Goal: Transaction & Acquisition: Purchase product/service

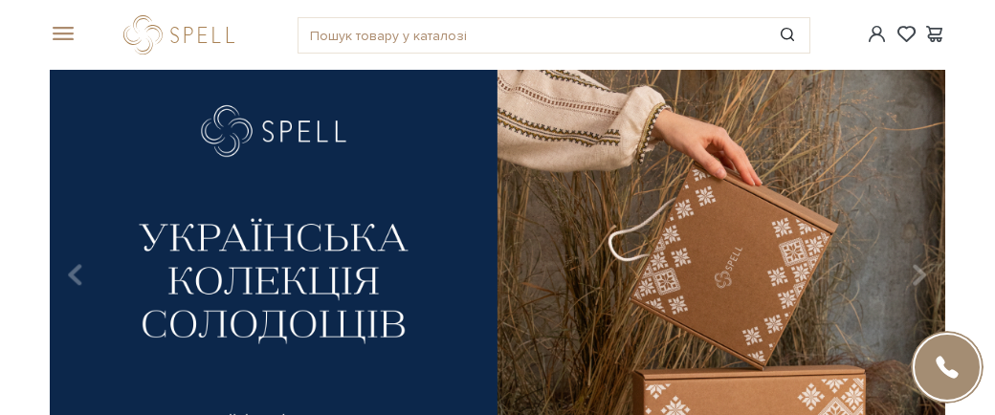
click at [52, 26] on span at bounding box center [59, 34] width 19 height 17
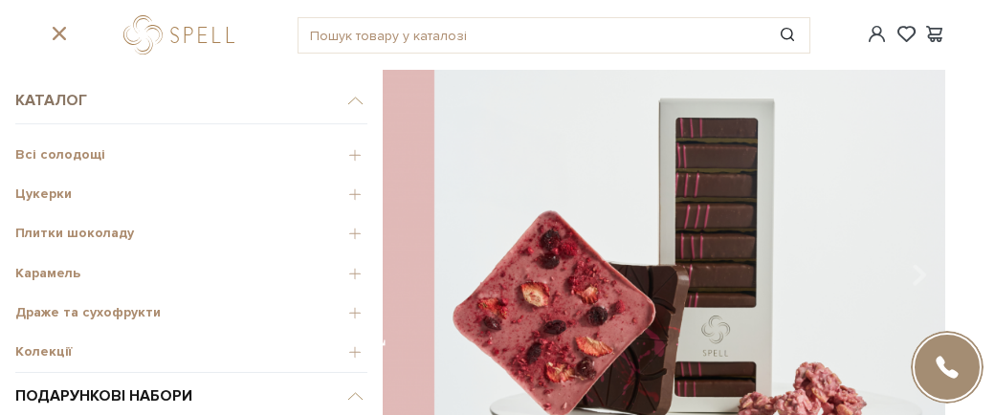
click at [60, 94] on span "Каталог" at bounding box center [191, 100] width 352 height 47
click at [55, 146] on span "Всі солодощі" at bounding box center [191, 154] width 352 height 17
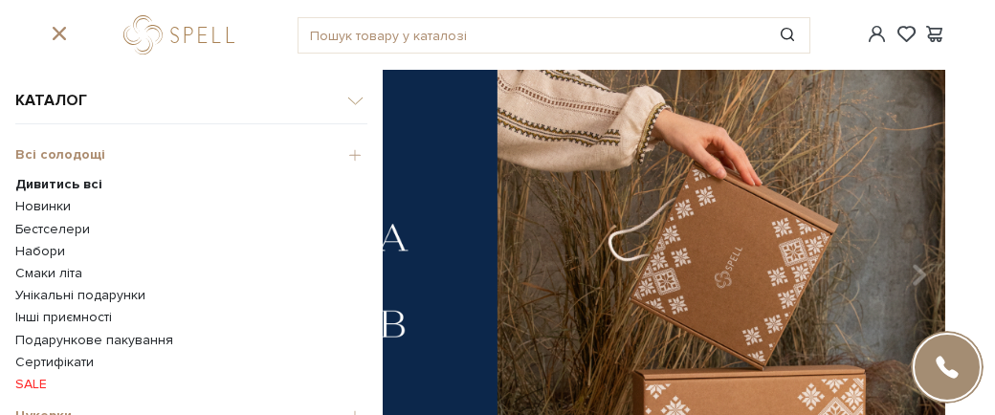
click at [55, 176] on b "Дивитись всі" at bounding box center [58, 184] width 87 height 16
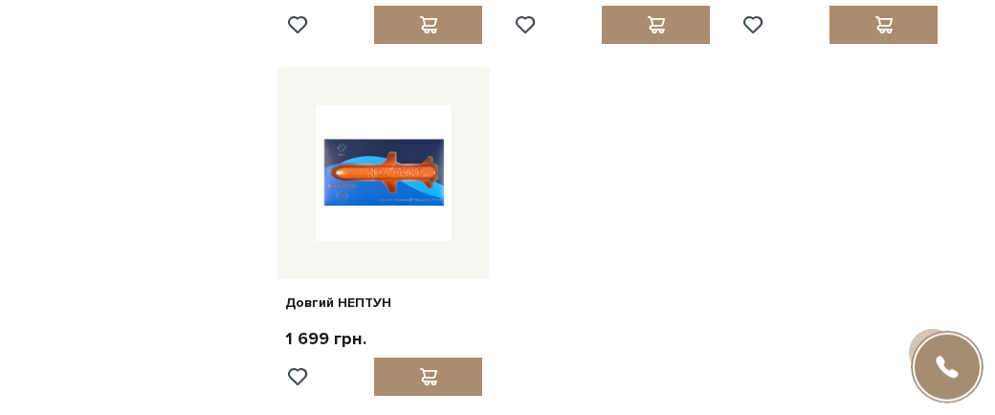
scroll to position [2055, 0]
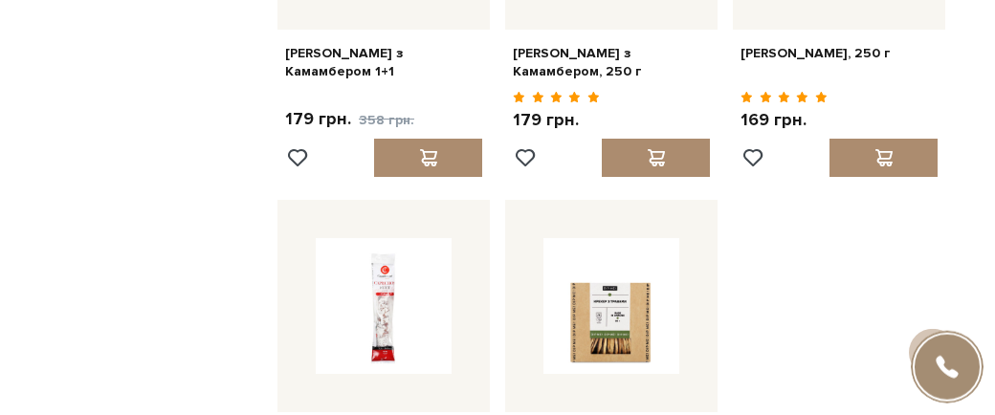
scroll to position [3828, 0]
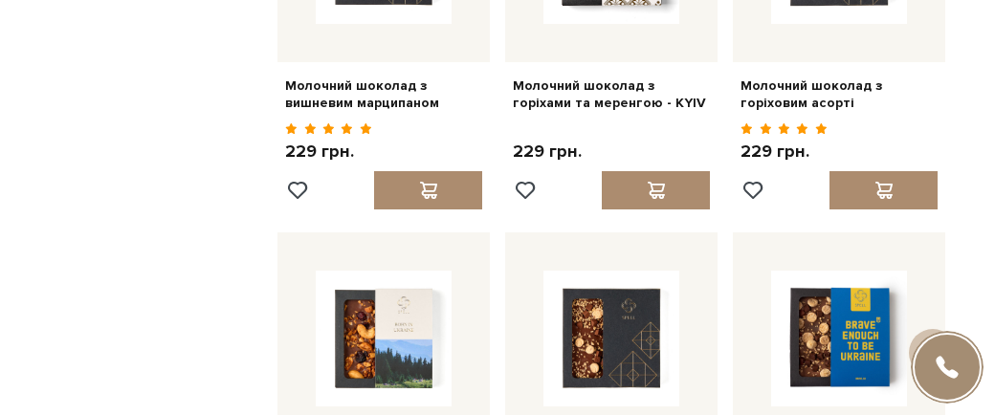
scroll to position [5600, 0]
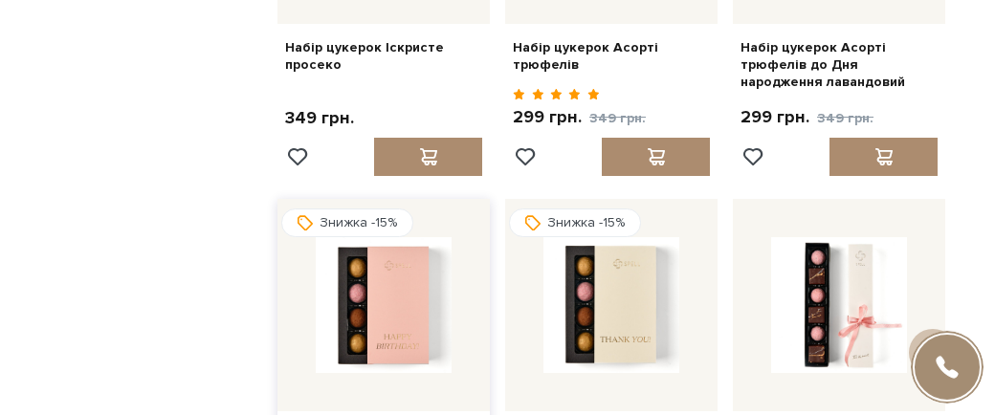
scroll to position [7656, 0]
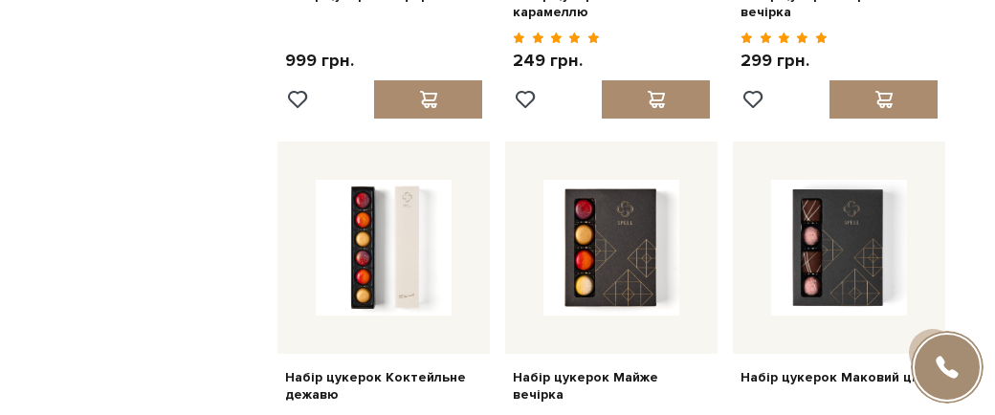
scroll to position [9358, 0]
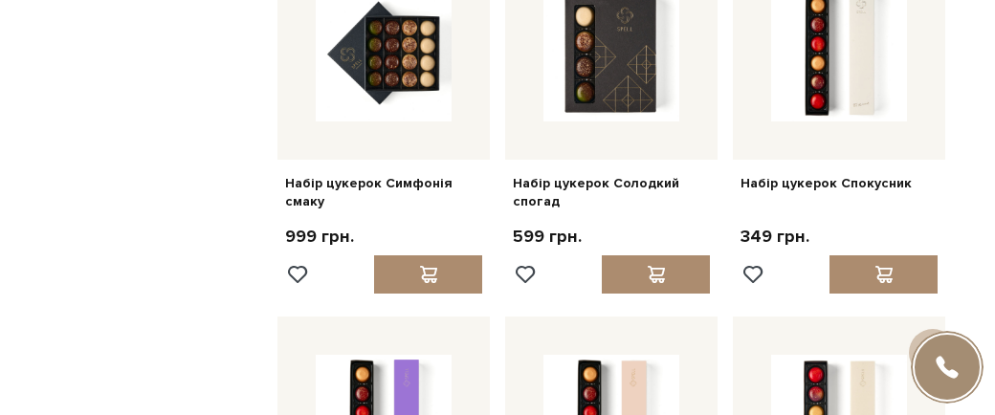
scroll to position [11059, 0]
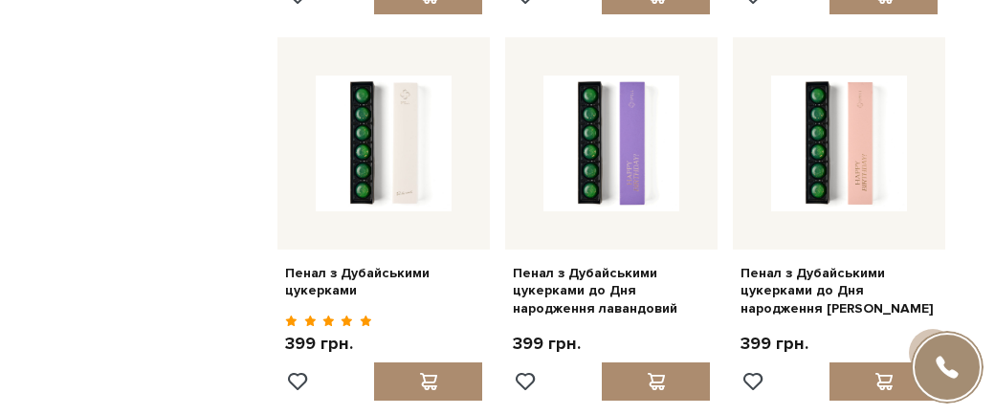
scroll to position [13115, 0]
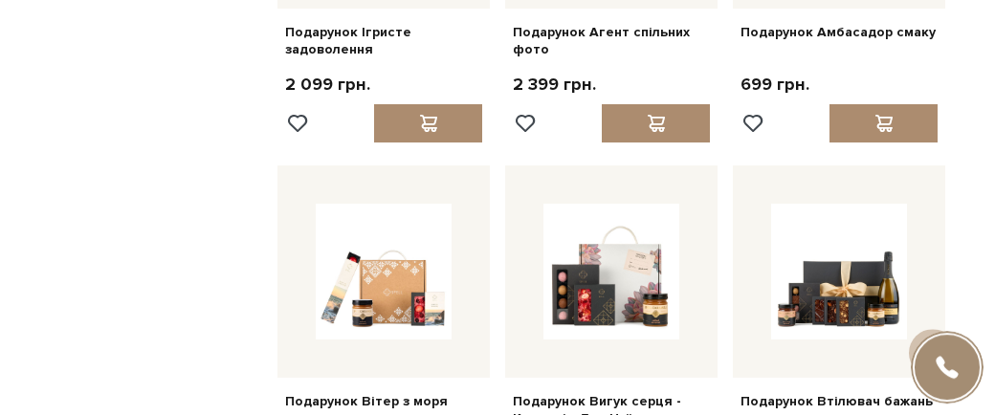
scroll to position [14888, 0]
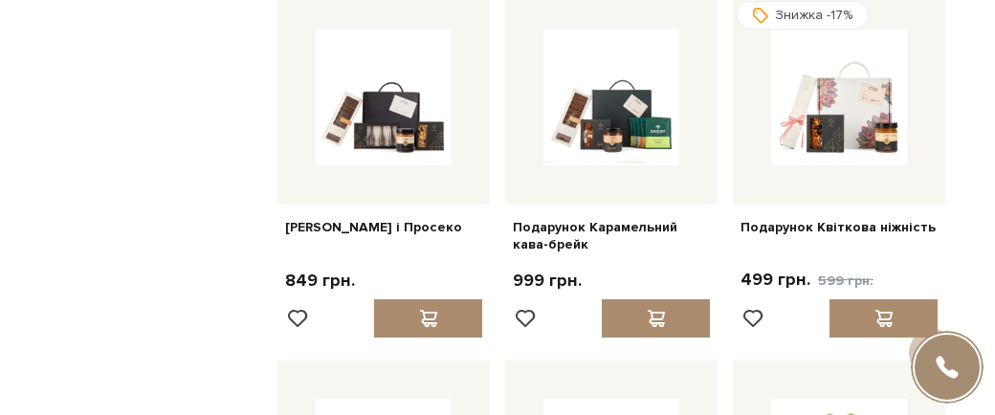
scroll to position [16589, 0]
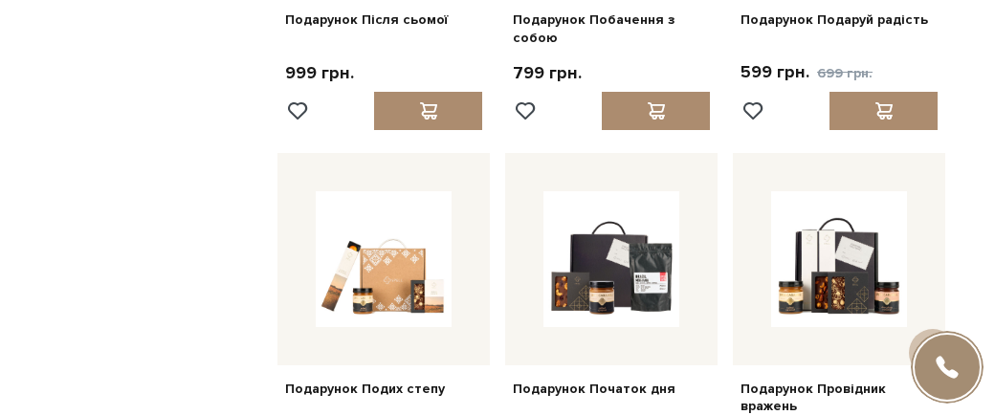
scroll to position [18433, 0]
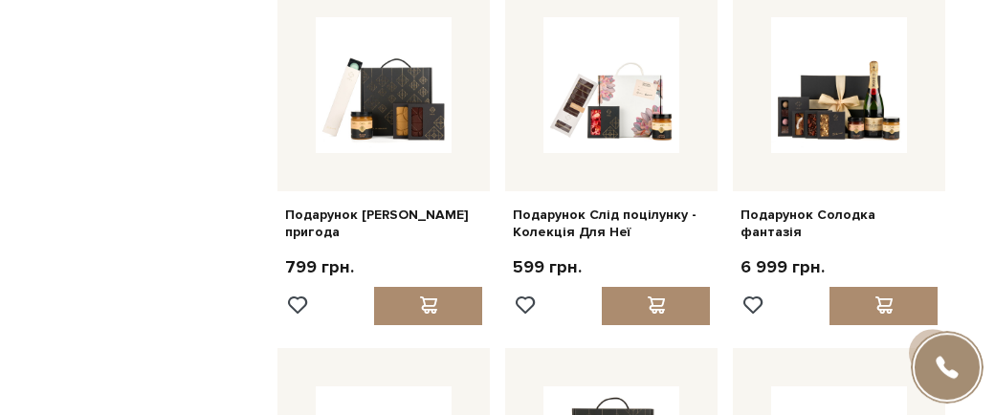
scroll to position [20276, 0]
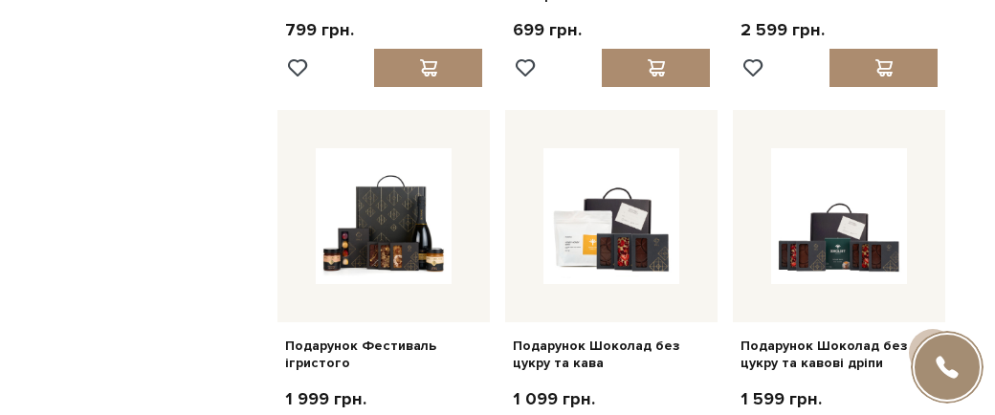
scroll to position [22049, 0]
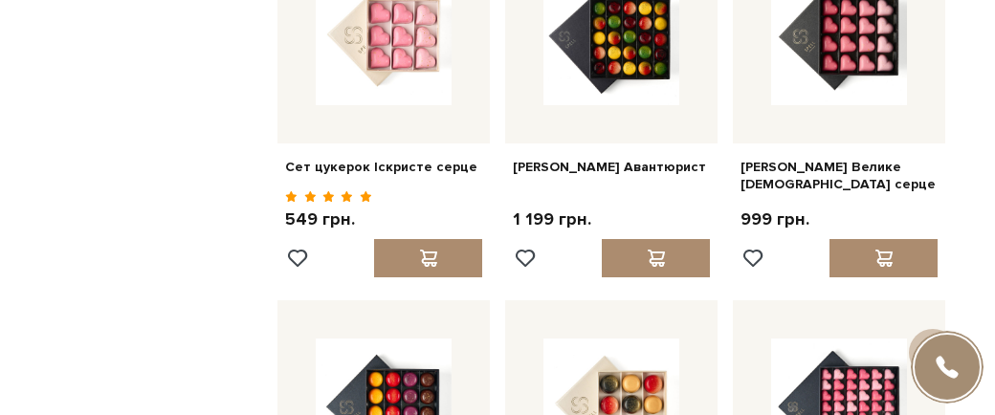
scroll to position [24105, 0]
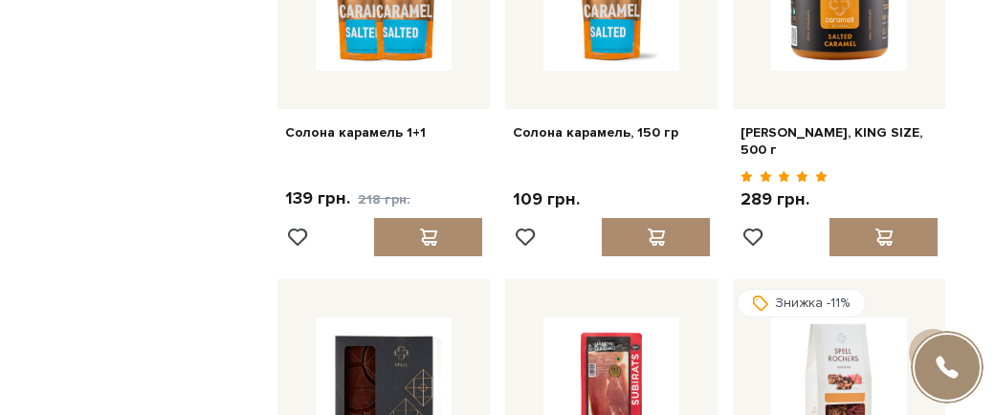
scroll to position [25735, 0]
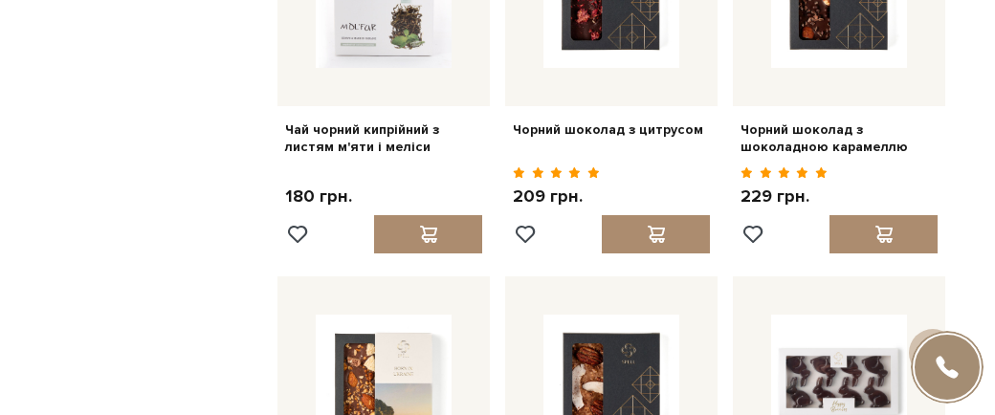
scroll to position [27507, 0]
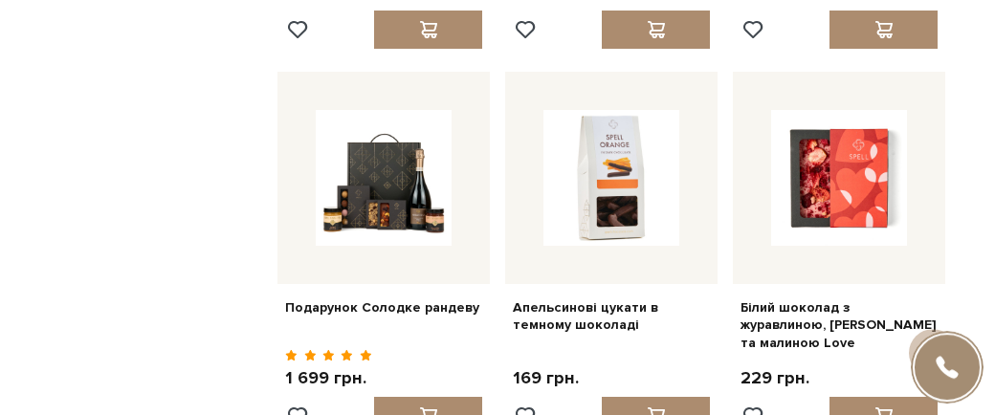
scroll to position [29634, 0]
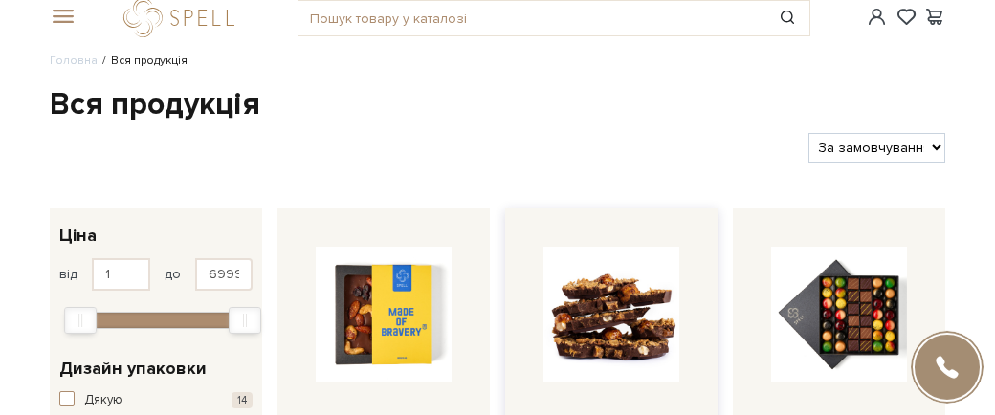
scroll to position [0, 0]
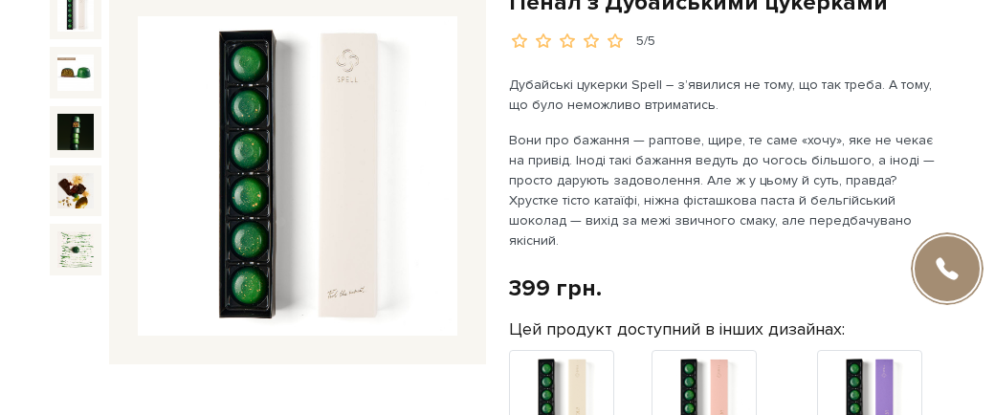
scroll to position [142, 0]
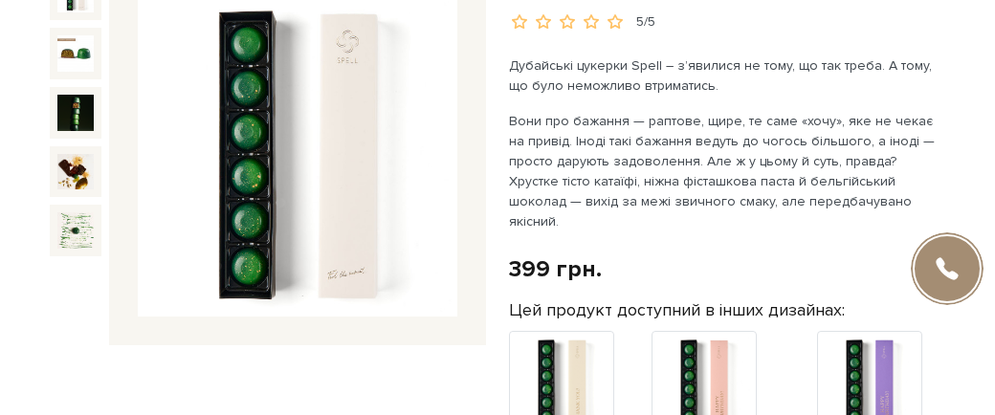
click at [254, 153] on img at bounding box center [298, 157] width 320 height 320
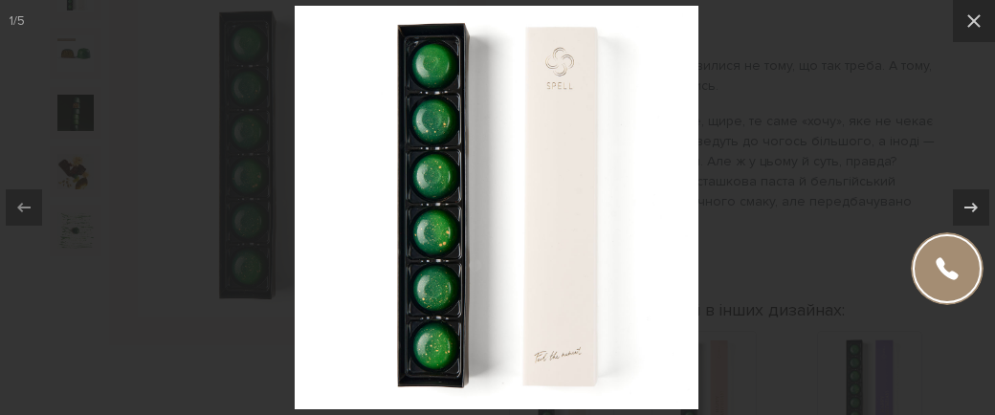
click at [447, 173] on img at bounding box center [497, 208] width 404 height 404
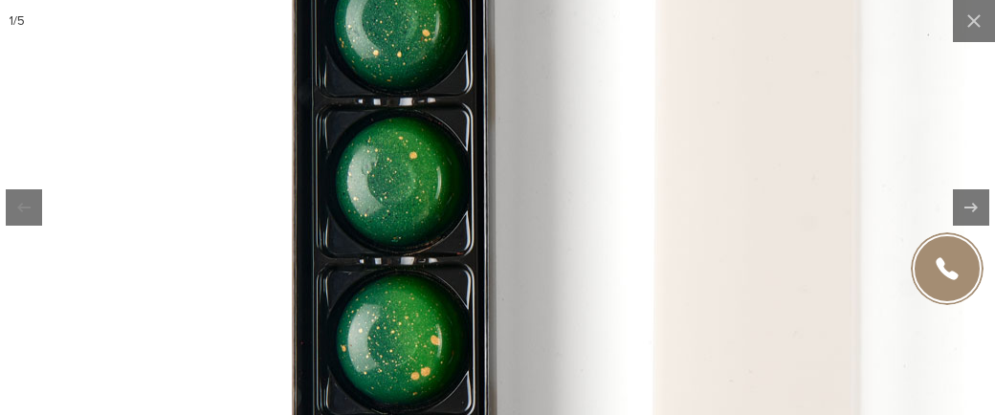
click at [447, 174] on img at bounding box center [574, 270] width 1148 height 1148
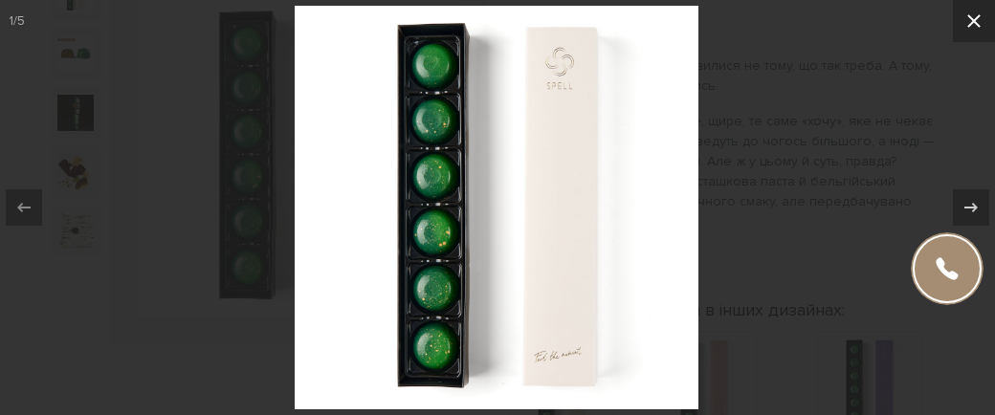
click at [977, 21] on icon at bounding box center [974, 21] width 23 height 23
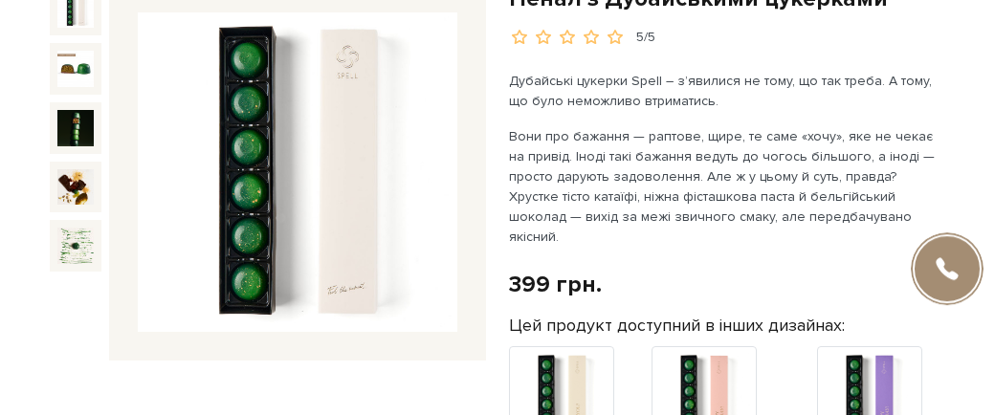
scroll to position [212, 0]
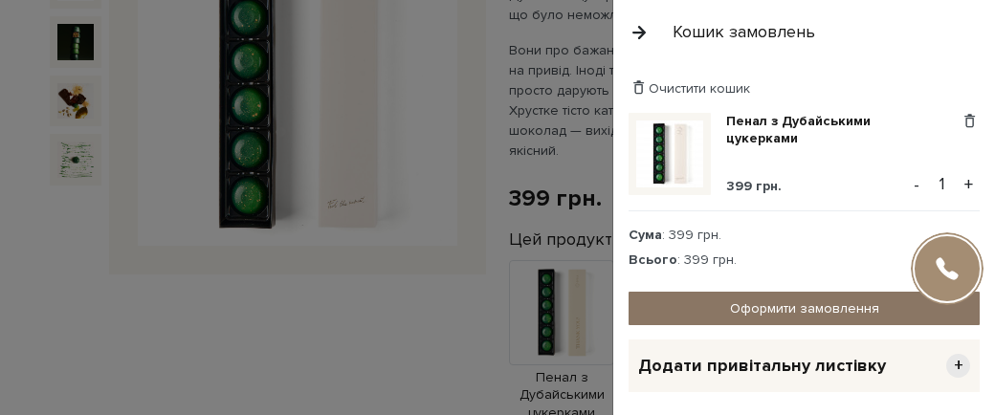
click at [781, 292] on link "Оформити замовлення" at bounding box center [804, 308] width 351 height 33
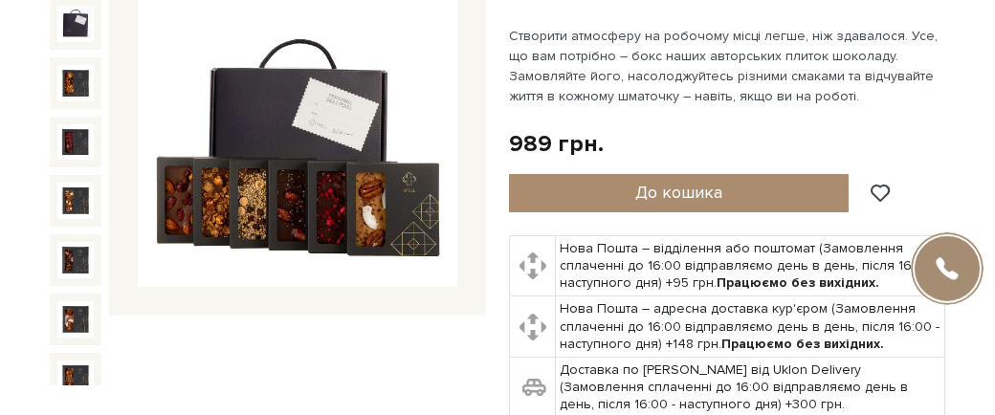
scroll to position [71, 0]
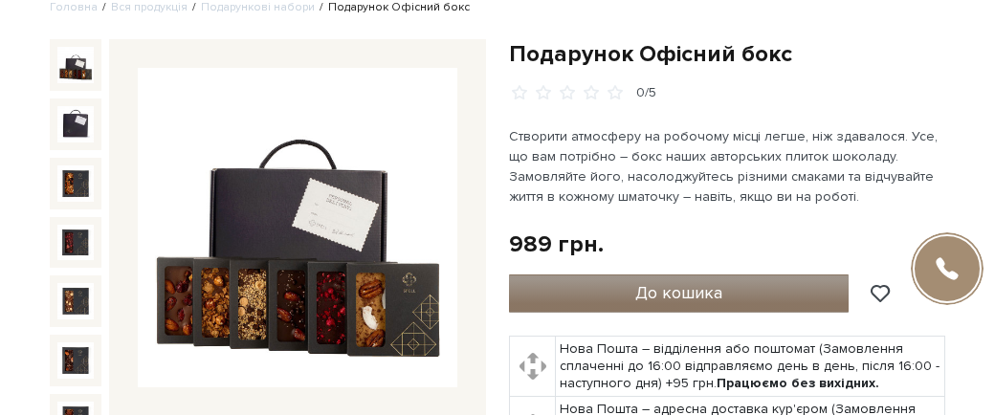
click at [686, 282] on span "До кошика" at bounding box center [678, 292] width 87 height 21
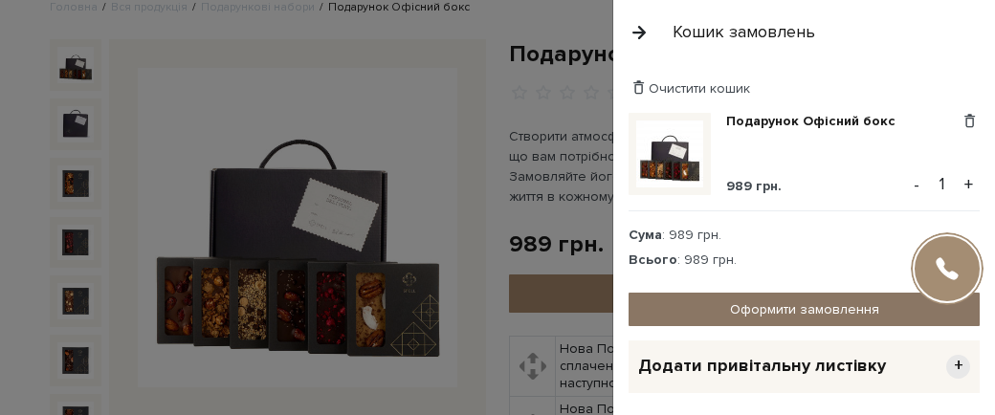
click at [781, 293] on link "Оформити замовлення" at bounding box center [804, 309] width 351 height 33
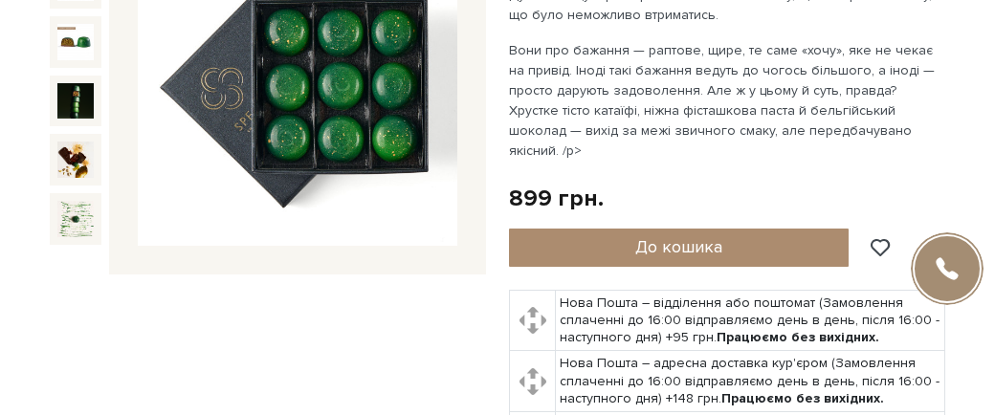
scroll to position [142, 0]
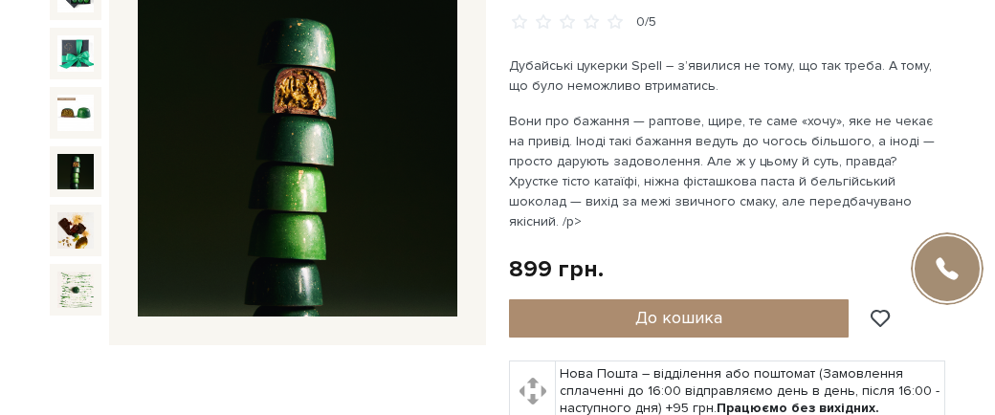
click at [75, 154] on img at bounding box center [75, 172] width 36 height 36
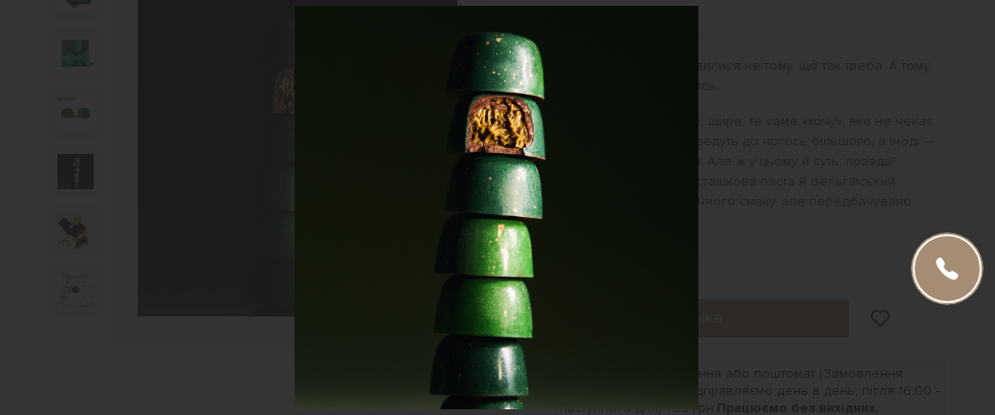
click at [75, 131] on div at bounding box center [497, 207] width 995 height 415
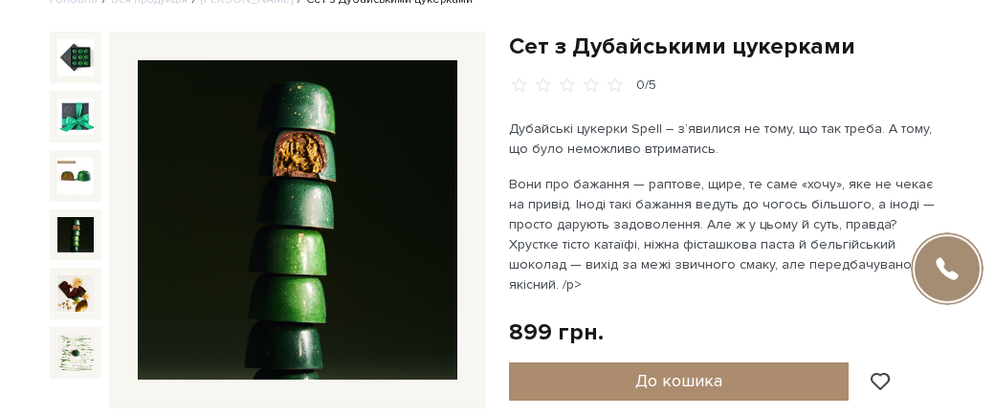
scroll to position [71, 0]
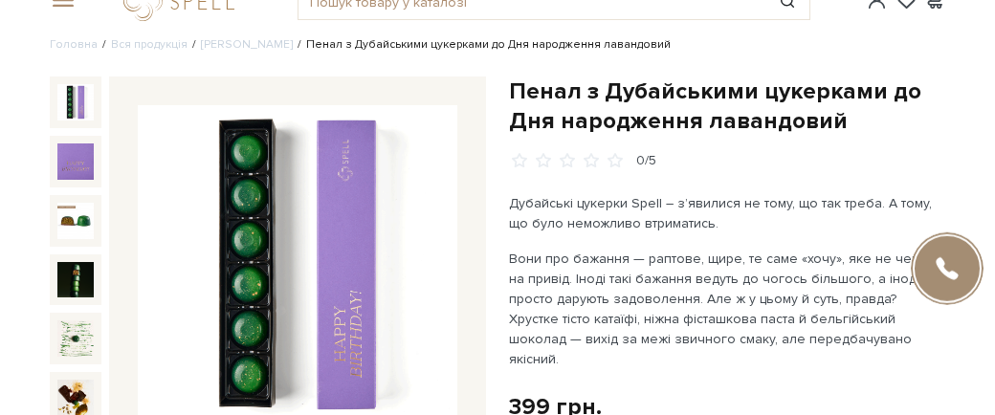
scroll to position [71, 0]
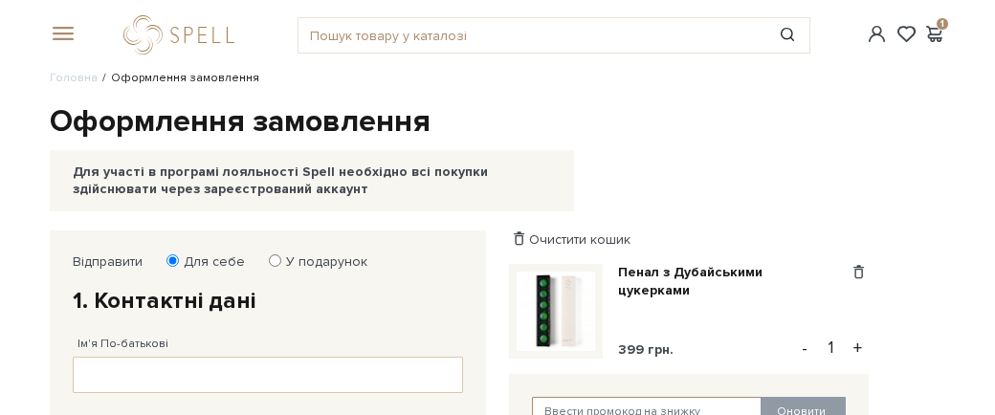
click at [554, 397] on input "text" at bounding box center [647, 412] width 231 height 31
type input "proseco"
click at [813, 397] on button "Оновити" at bounding box center [803, 412] width 85 height 31
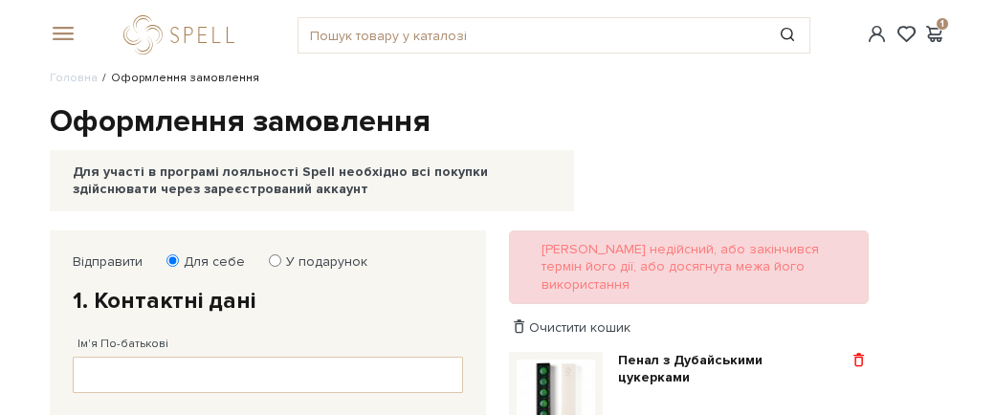
click at [867, 352] on span at bounding box center [859, 360] width 20 height 17
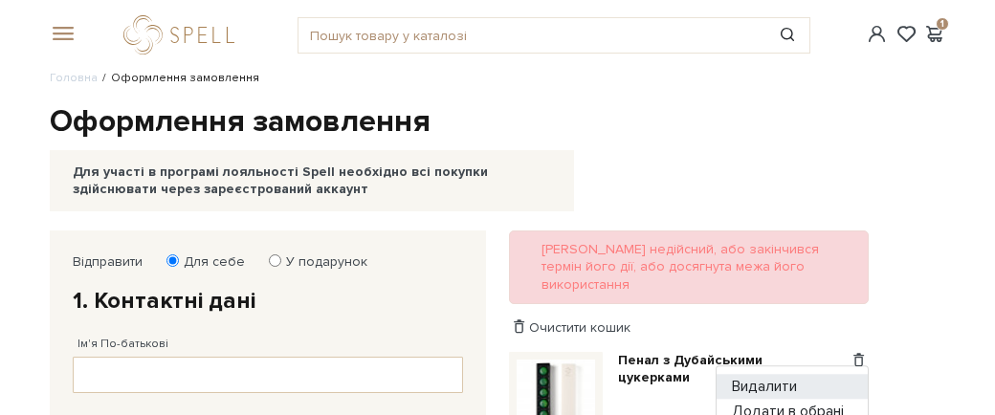
click at [840, 374] on link "Видалити" at bounding box center [792, 386] width 151 height 25
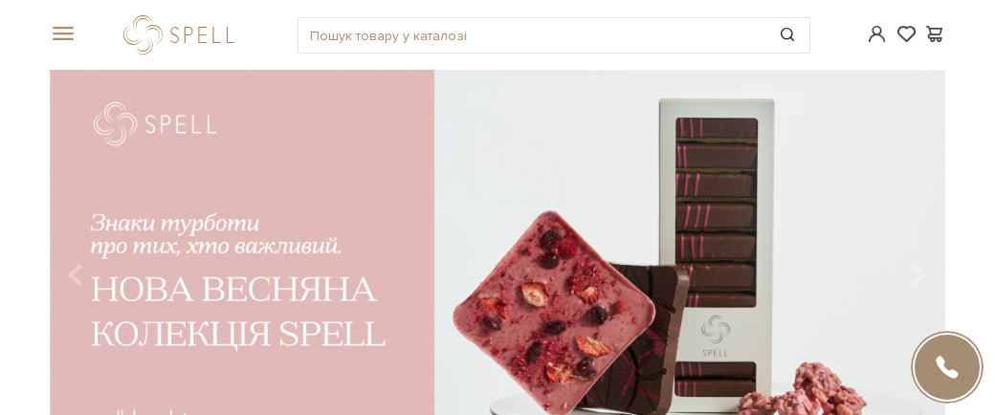
click at [244, 24] on div at bounding box center [183, 34] width 143 height 39
click at [53, 26] on span at bounding box center [59, 34] width 19 height 17
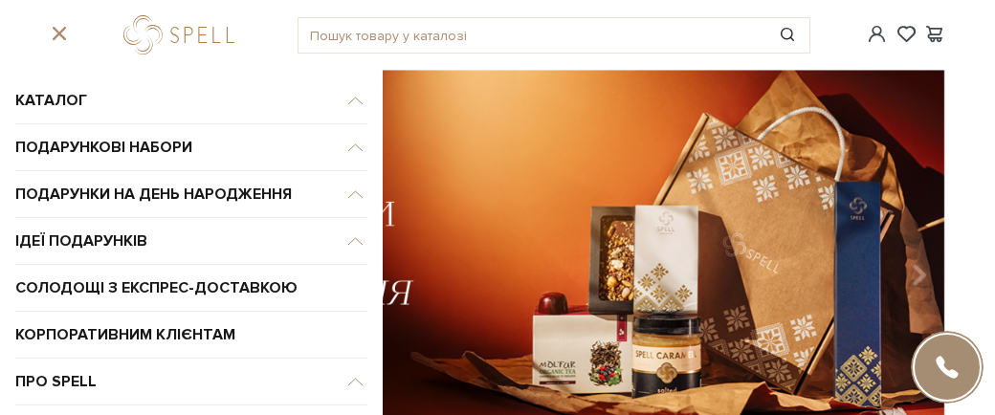
click at [171, 26] on div at bounding box center [183, 34] width 120 height 39
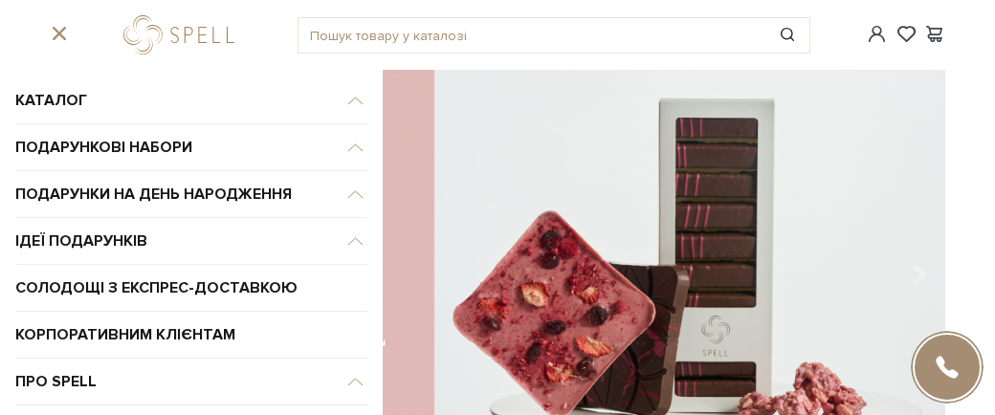
click at [172, 26] on div at bounding box center [183, 34] width 120 height 39
click at [53, 26] on span at bounding box center [59, 34] width 19 height 17
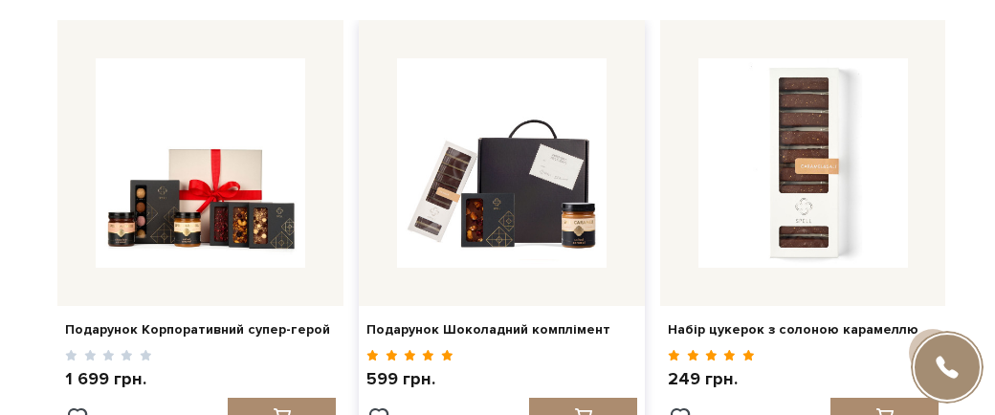
scroll to position [490, 0]
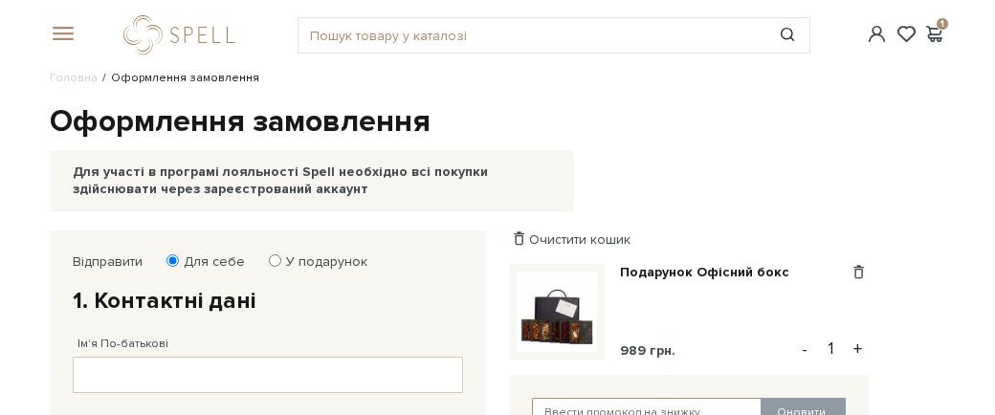
click at [562, 398] on input "text" at bounding box center [647, 413] width 231 height 31
type input "proseco"
click at [815, 398] on button "Оновити" at bounding box center [803, 413] width 85 height 31
